Goal: Navigation & Orientation: Go to known website

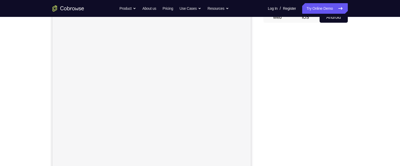
scroll to position [88, 0]
click at [356, 72] on div "Your Support Agent Your Customer Web iOS Android Next Steps We’d be happy to gi…" at bounding box center [199, 115] width 337 height 348
